Goal: Use online tool/utility

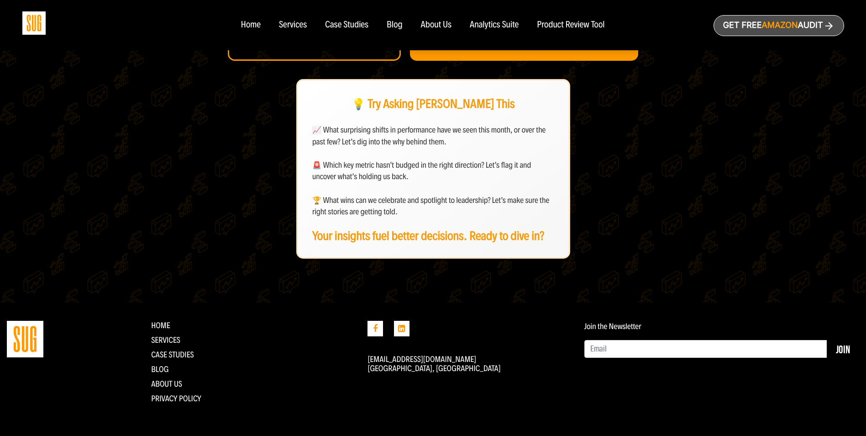
scroll to position [240, 0]
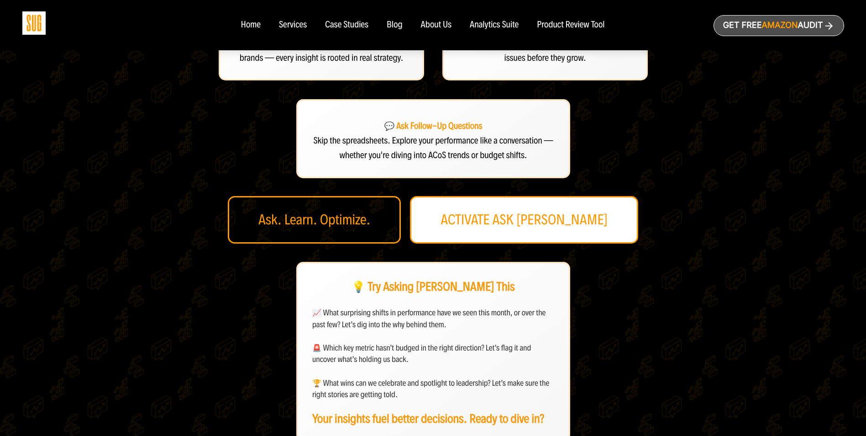
click at [527, 207] on link "ACTIVATE ASK DAN" at bounding box center [524, 219] width 228 height 47
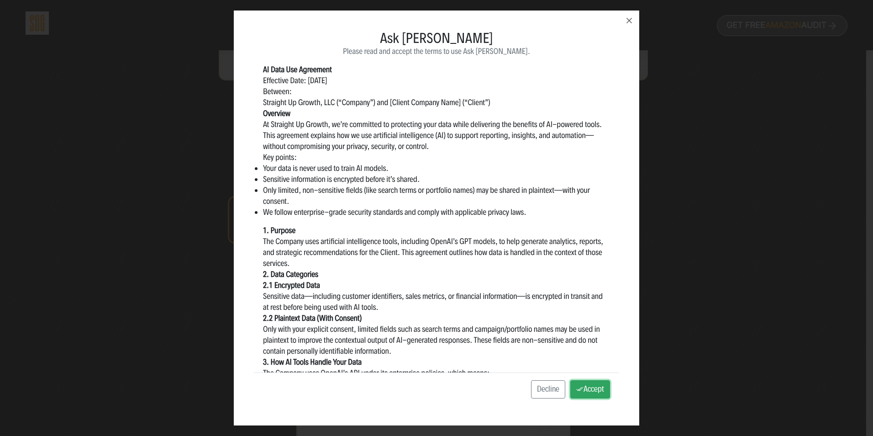
click at [581, 393] on button "Accept" at bounding box center [590, 389] width 40 height 18
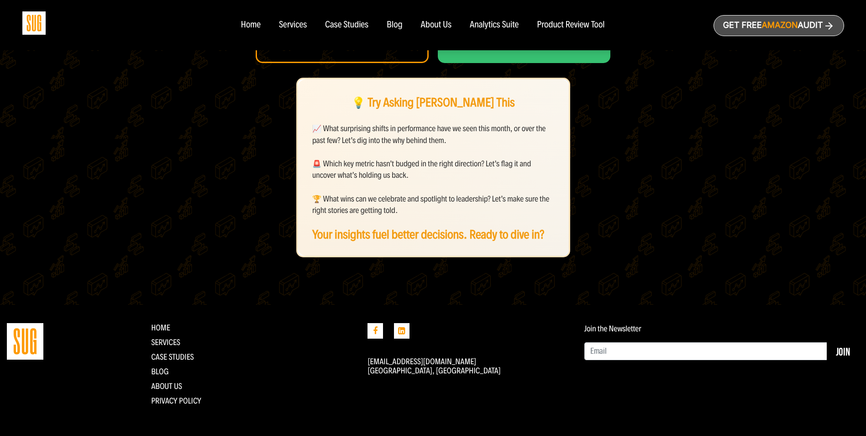
scroll to position [422, 0]
